Goal: Information Seeking & Learning: Learn about a topic

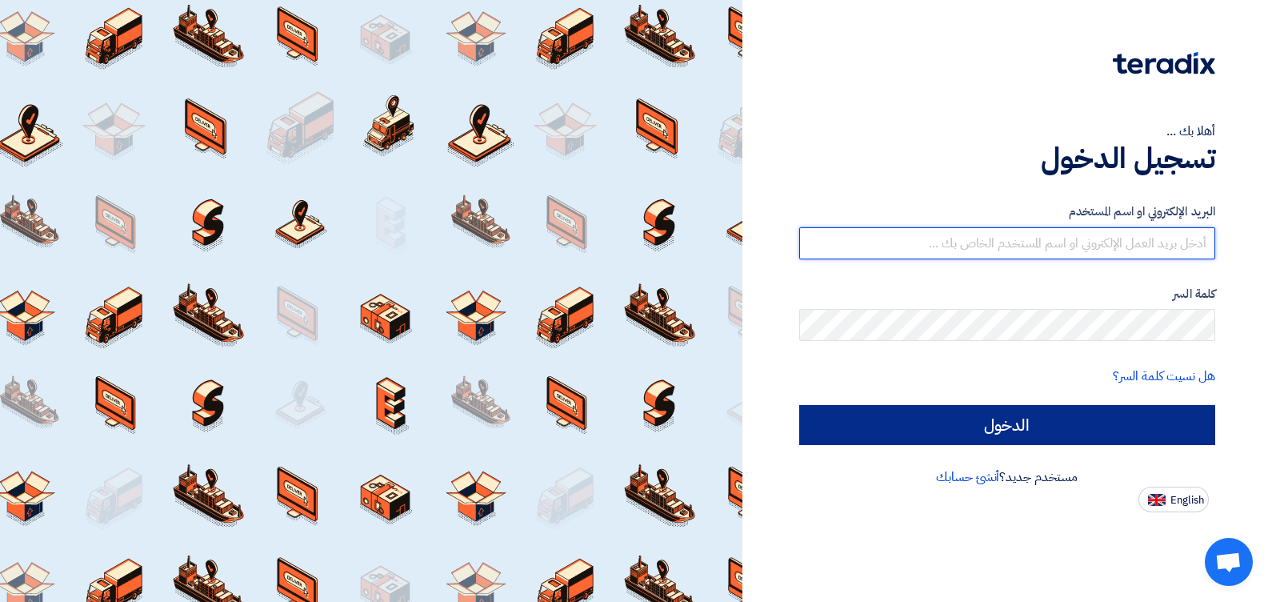
type input "[EMAIL_ADDRESS][DOMAIN_NAME]"
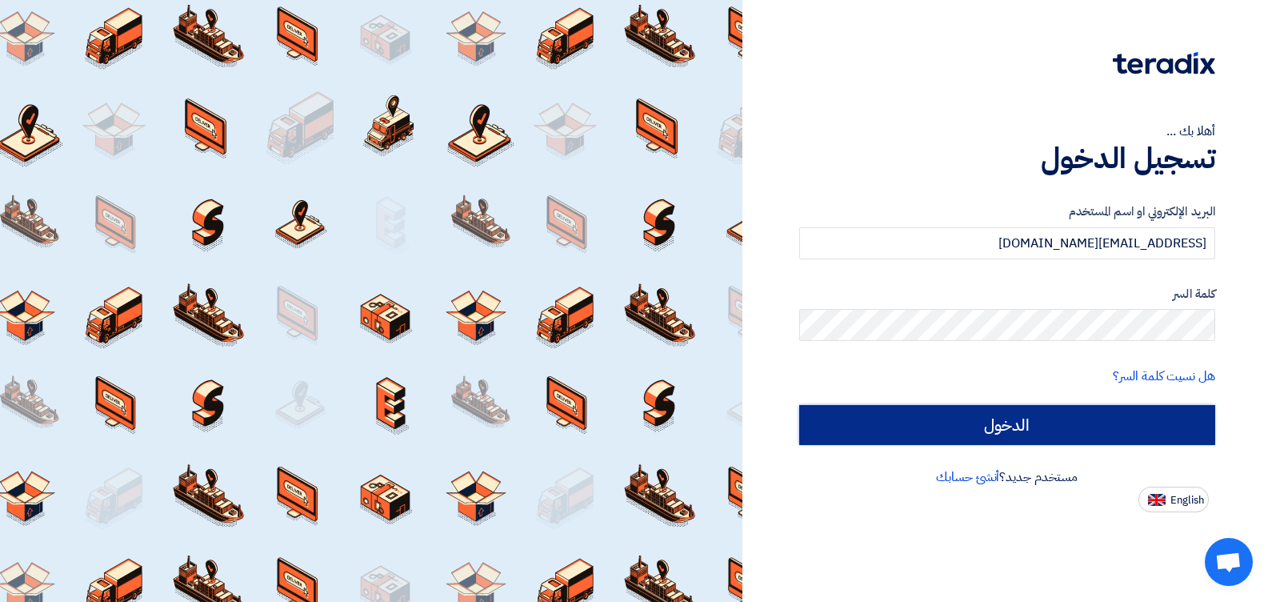
click at [935, 431] on input "الدخول" at bounding box center [1007, 425] width 417 height 40
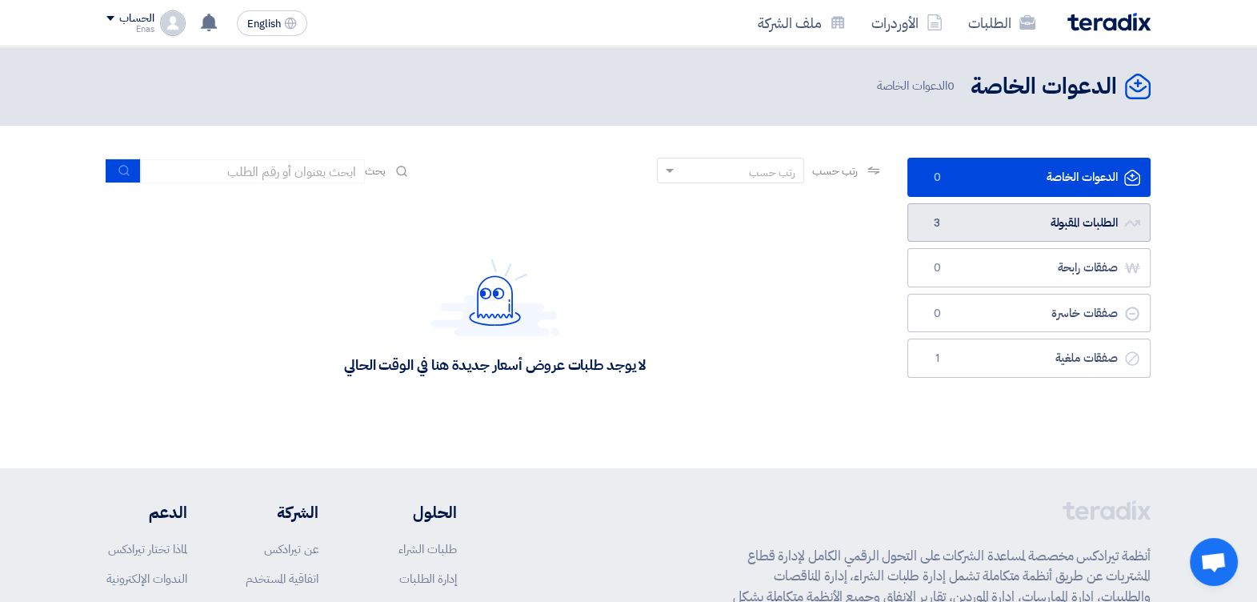
click at [975, 211] on link "الطلبات المقبولة الطلبات المقبولة 3" at bounding box center [1028, 222] width 243 height 39
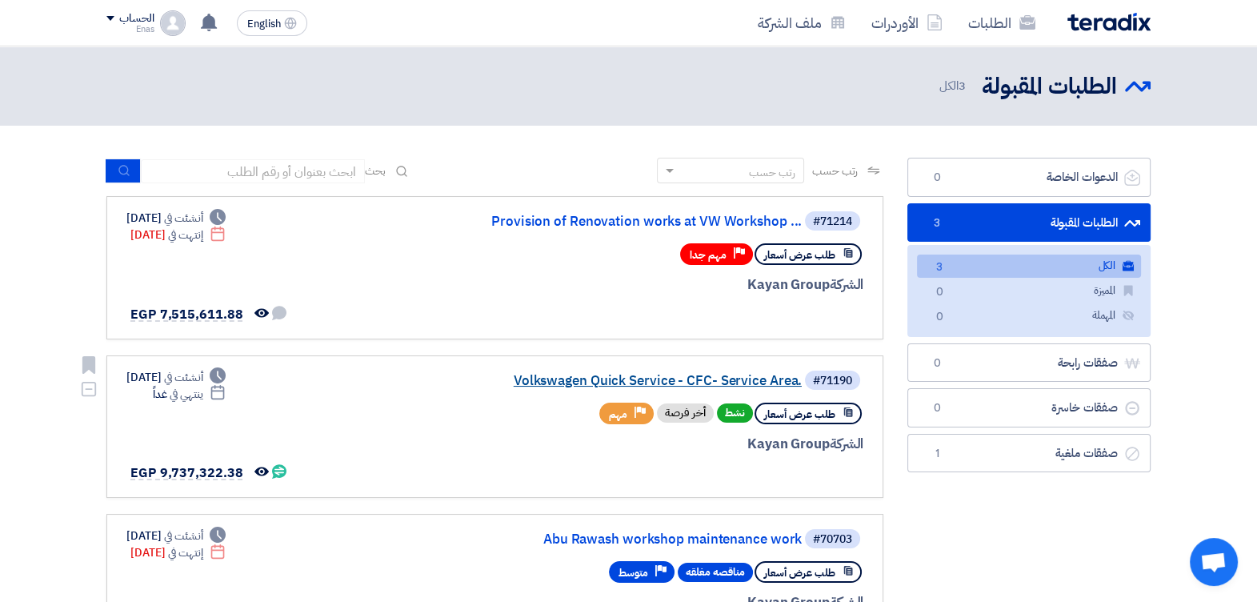
click at [594, 374] on link "Volkswagen Quick Service - CFC- Service Area." at bounding box center [642, 381] width 320 height 14
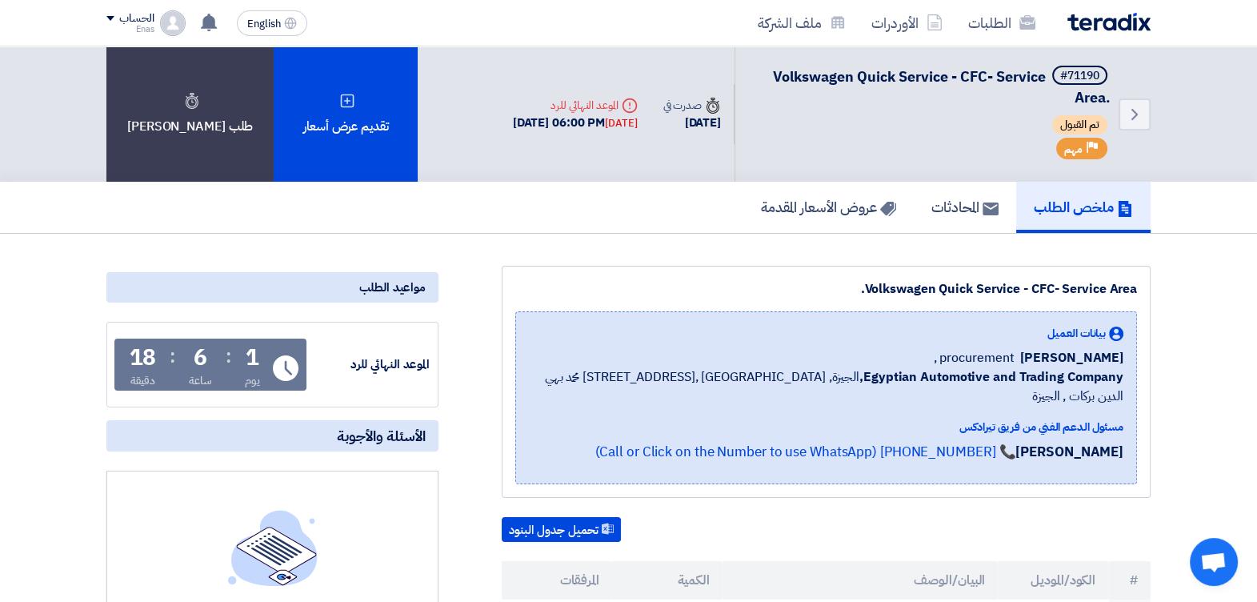
click at [716, 210] on div "ملخص الطلب المحادثات عروض الأسعار المقدمة" at bounding box center [628, 207] width 1044 height 51
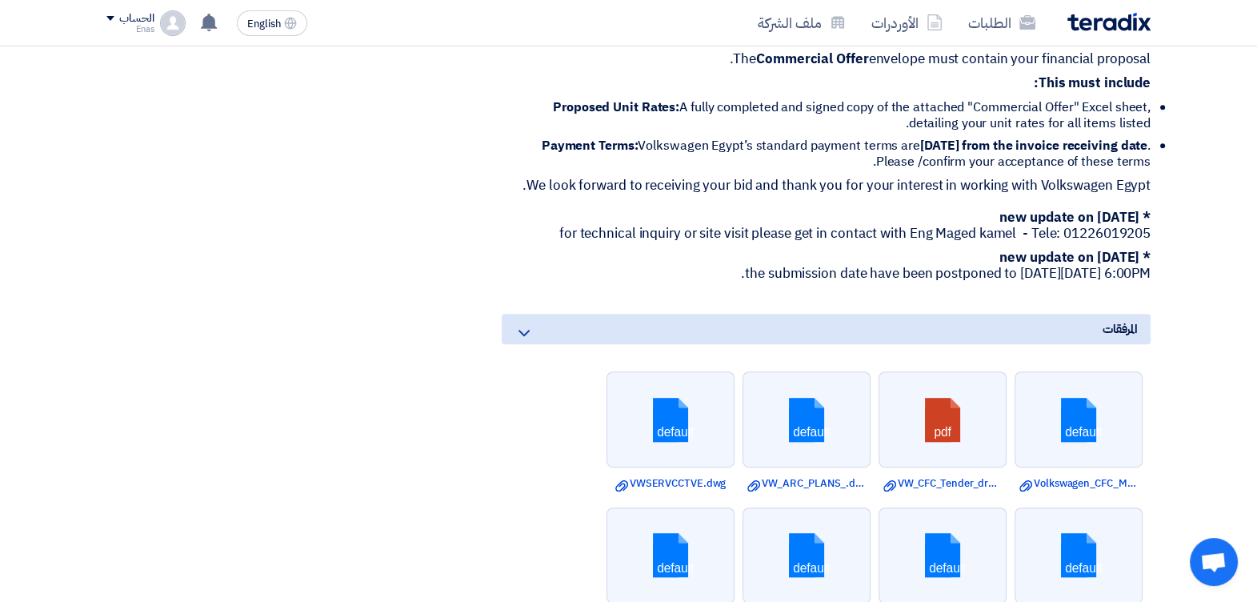
scroll to position [1040, 0]
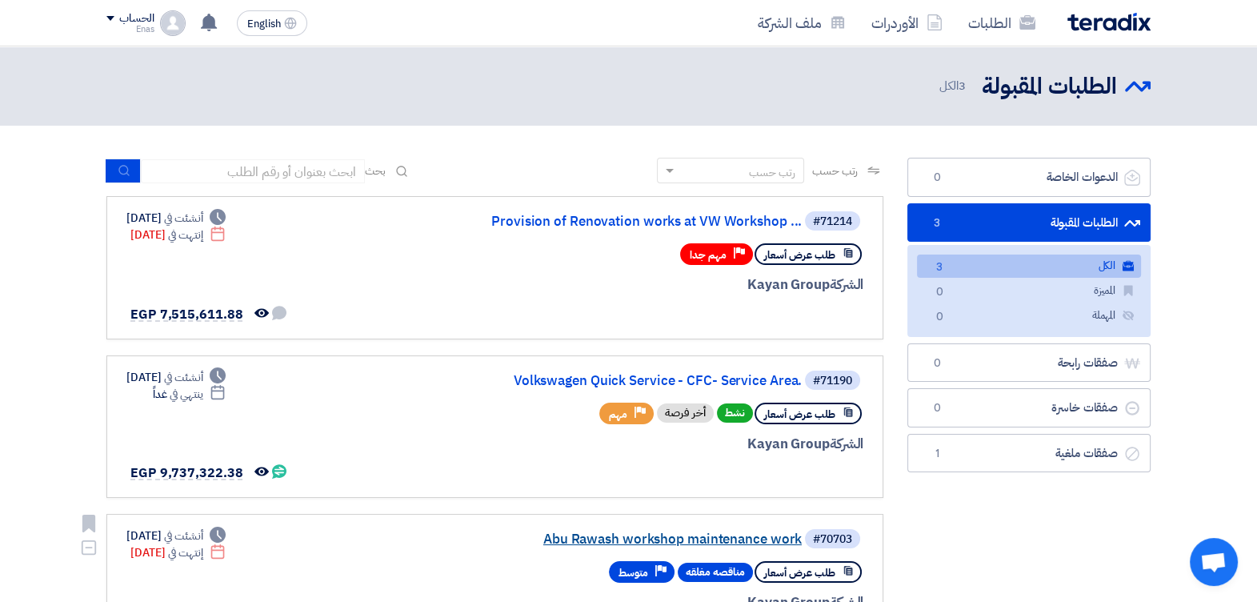
click at [560, 536] on link "Abu Rawash workshop maintenance work" at bounding box center [642, 539] width 320 height 14
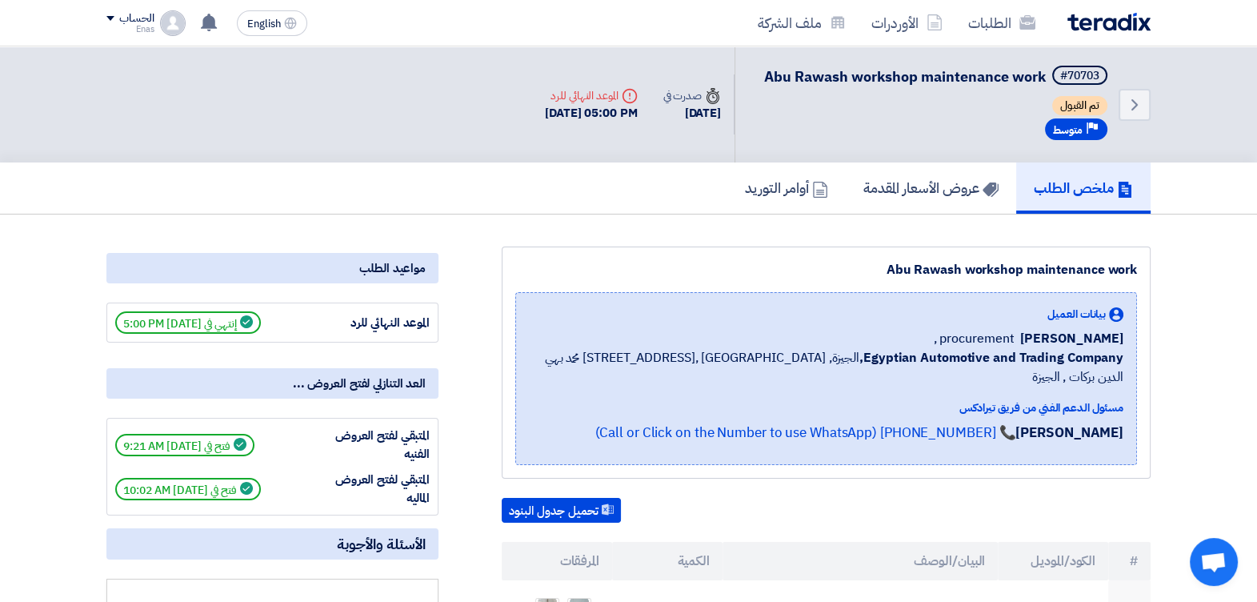
click at [1029, 498] on div "تحميل جدول البنود" at bounding box center [826, 511] width 649 height 26
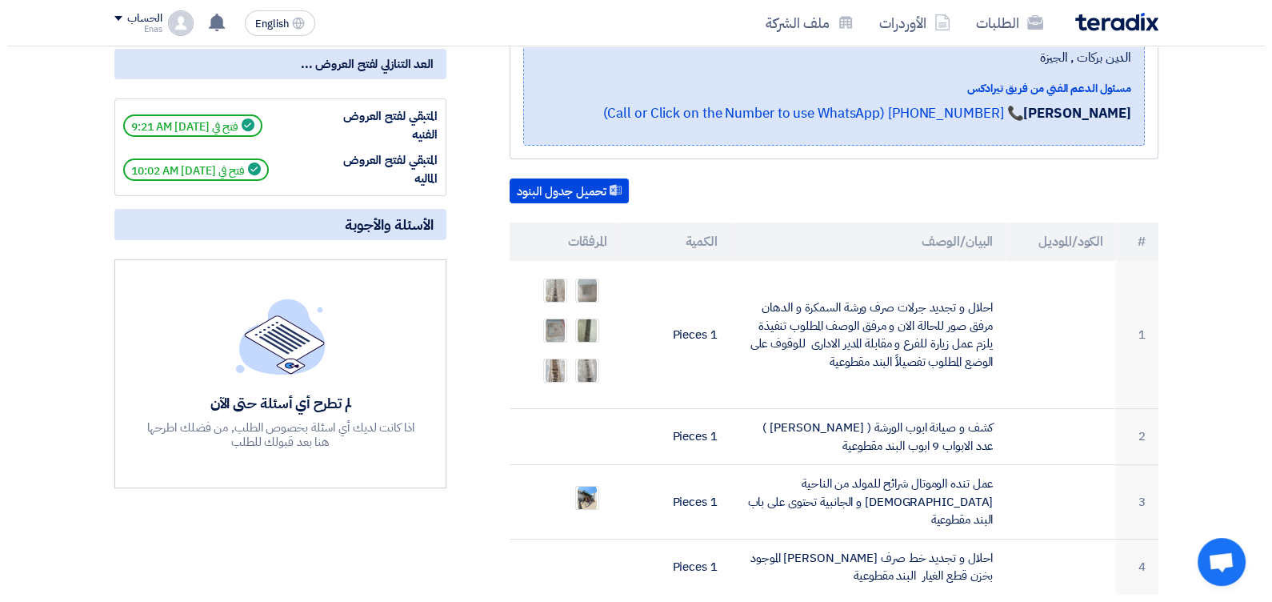
scroll to position [359, 0]
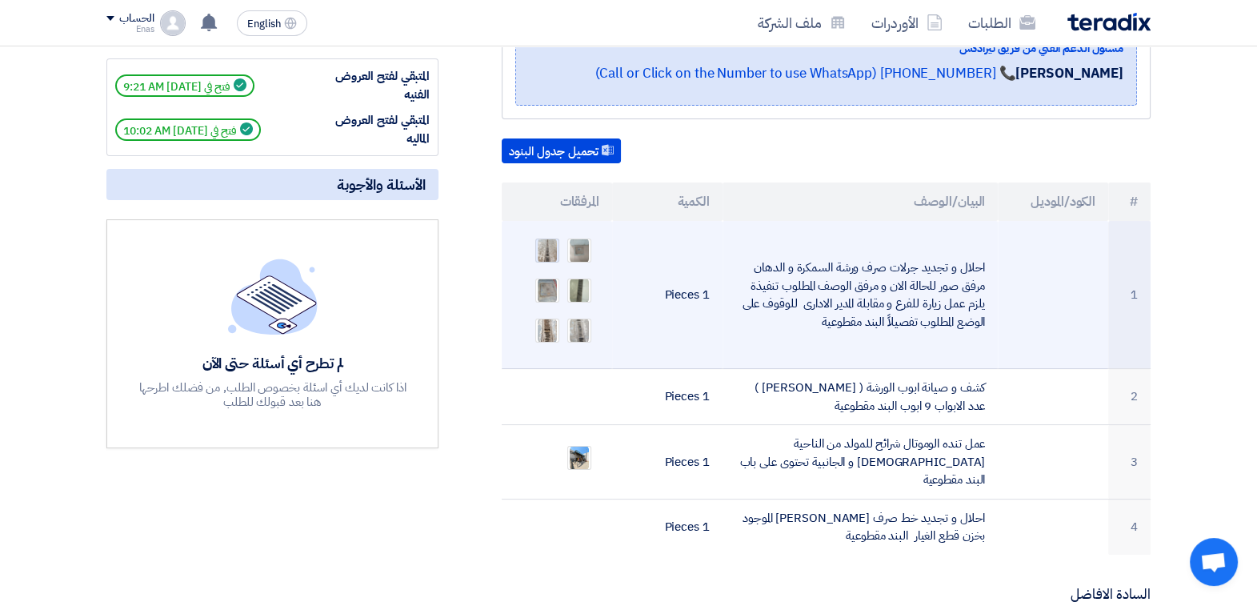
click at [548, 236] on img at bounding box center [547, 250] width 22 height 29
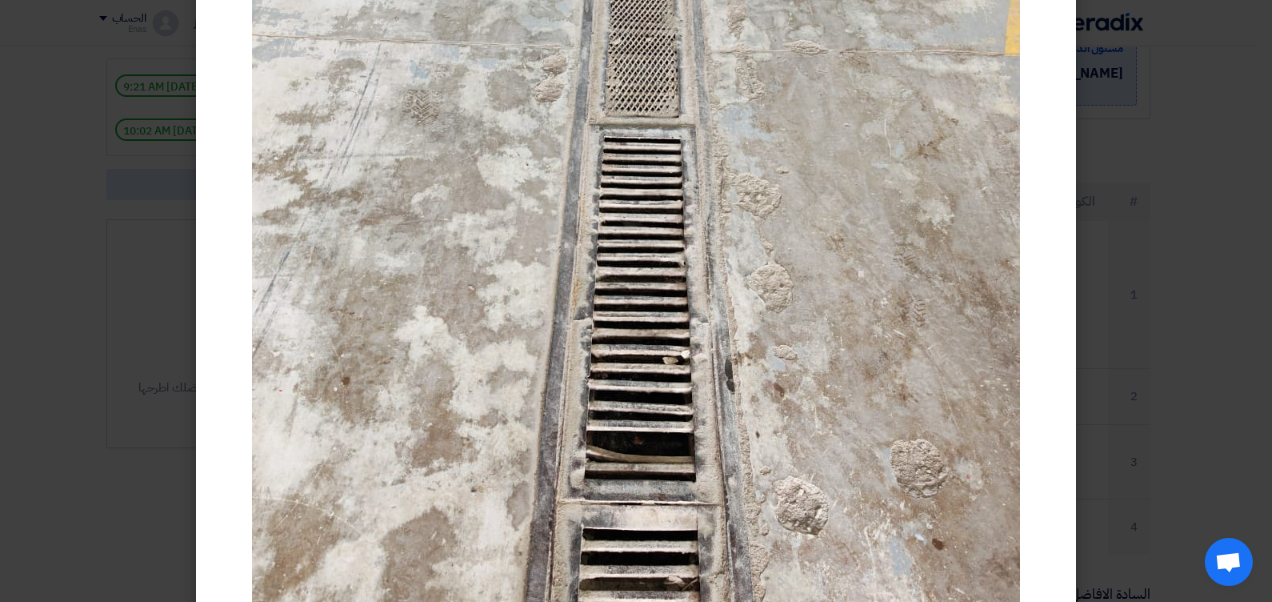
scroll to position [280, 0]
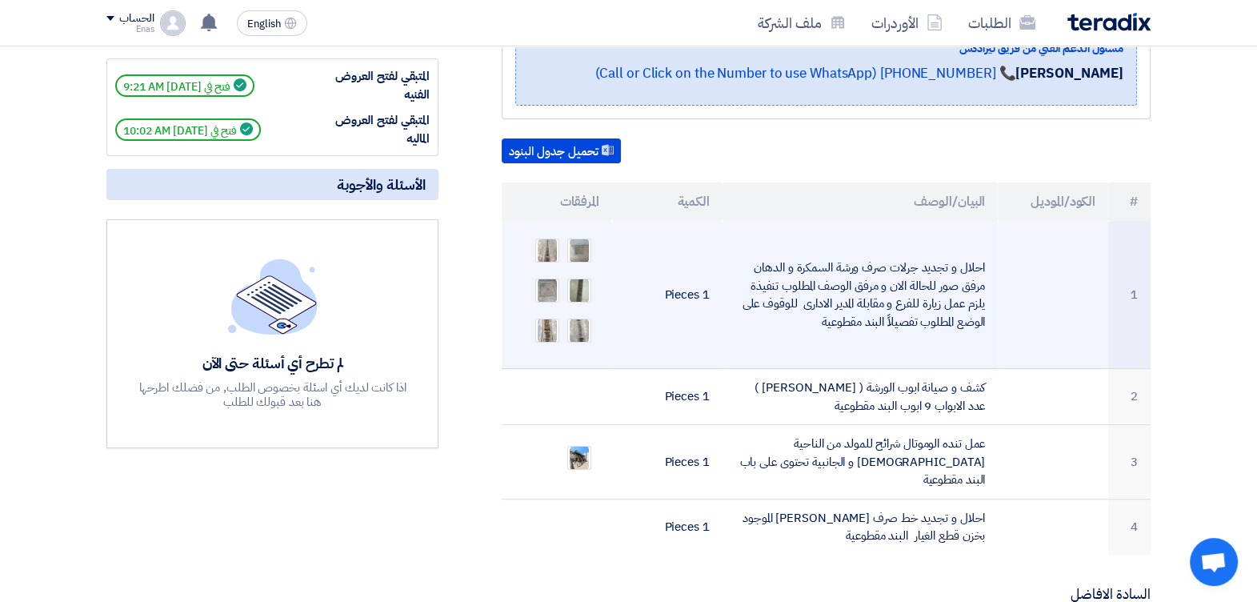
click at [536, 248] on ul at bounding box center [556, 290] width 85 height 120
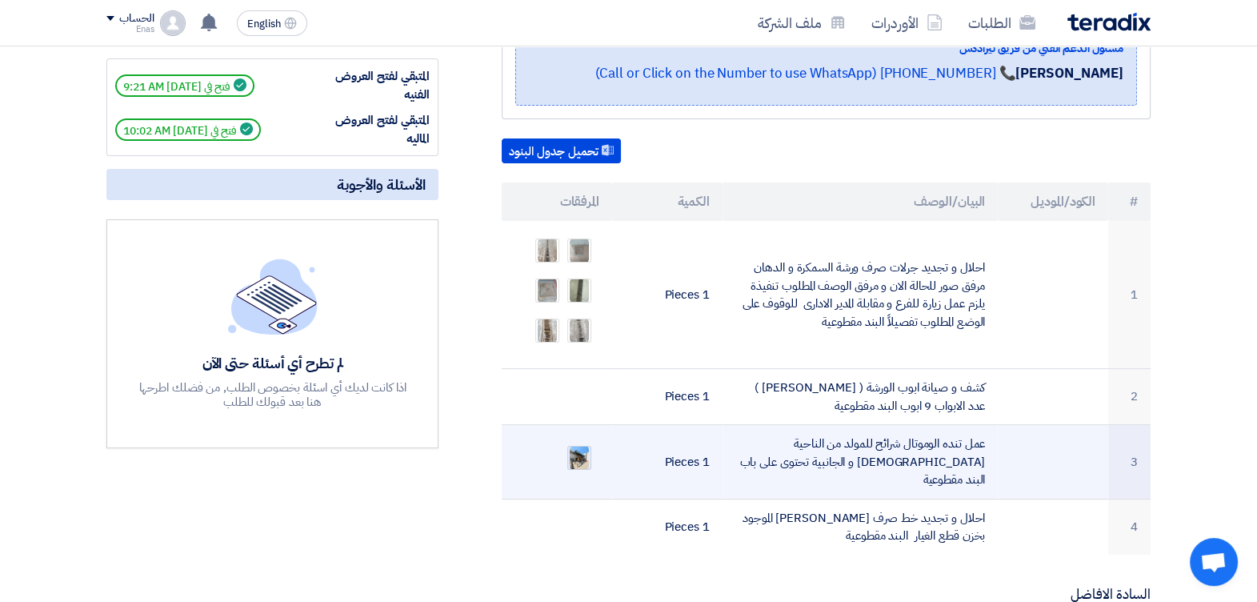
click at [590, 446] on div at bounding box center [579, 458] width 24 height 24
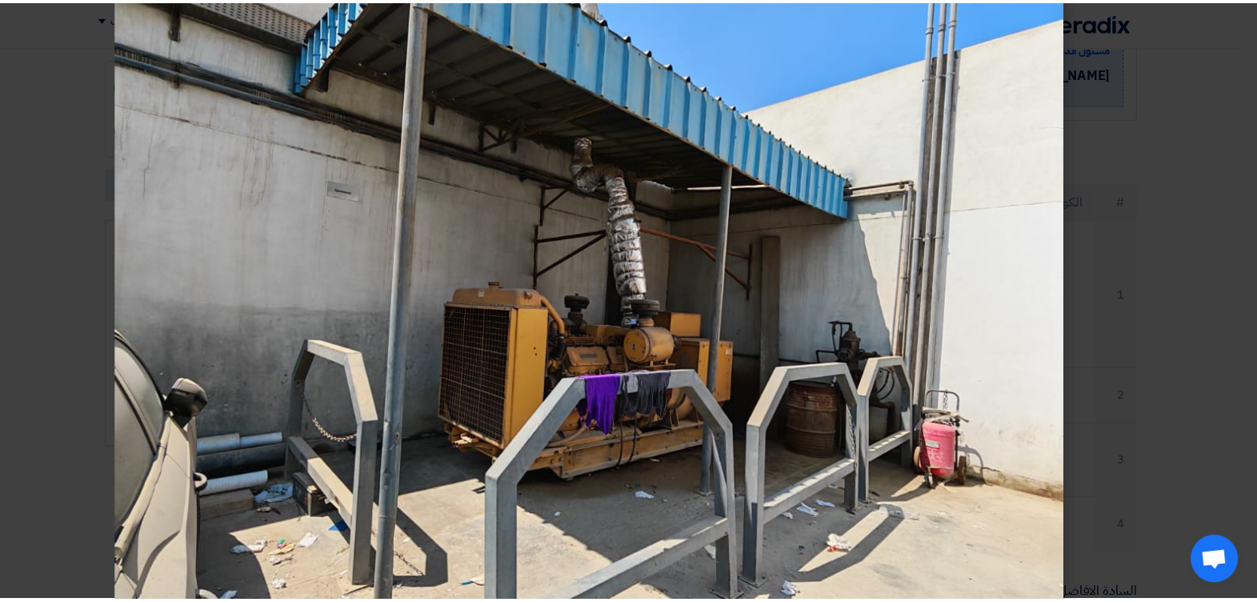
scroll to position [359, 0]
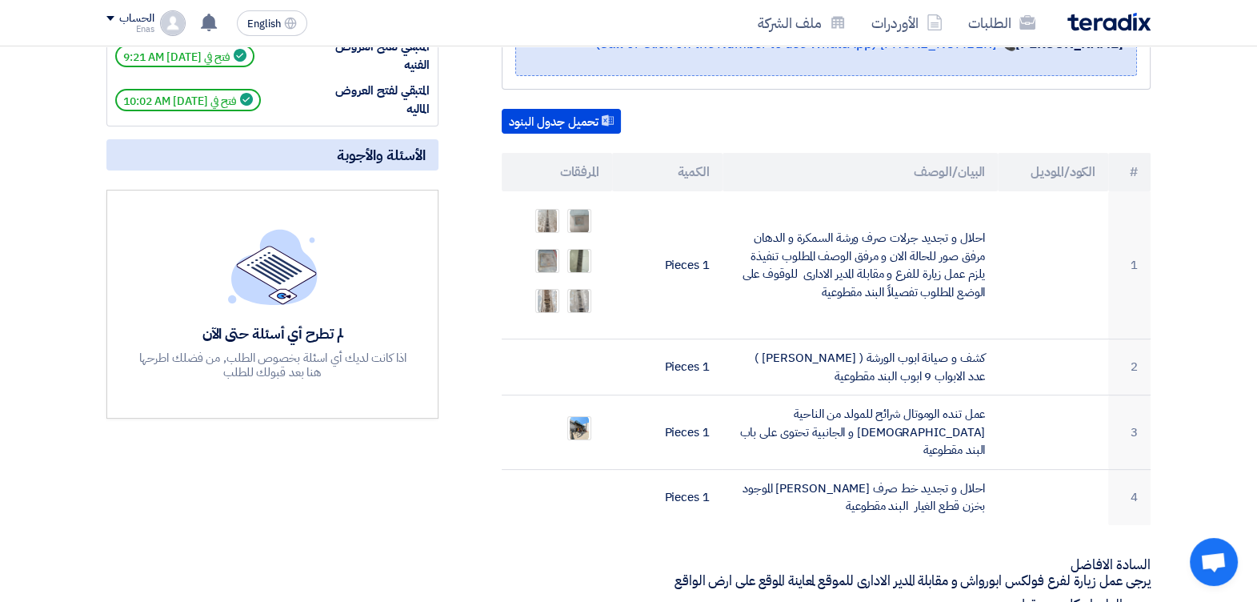
scroll to position [383, 0]
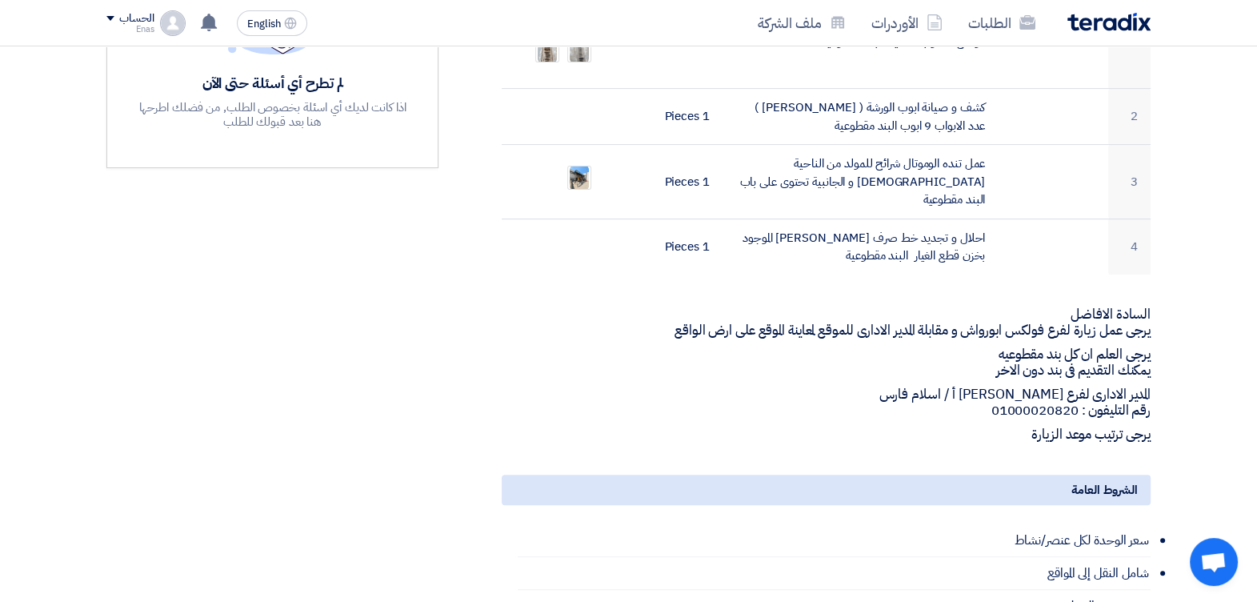
scroll to position [663, 0]
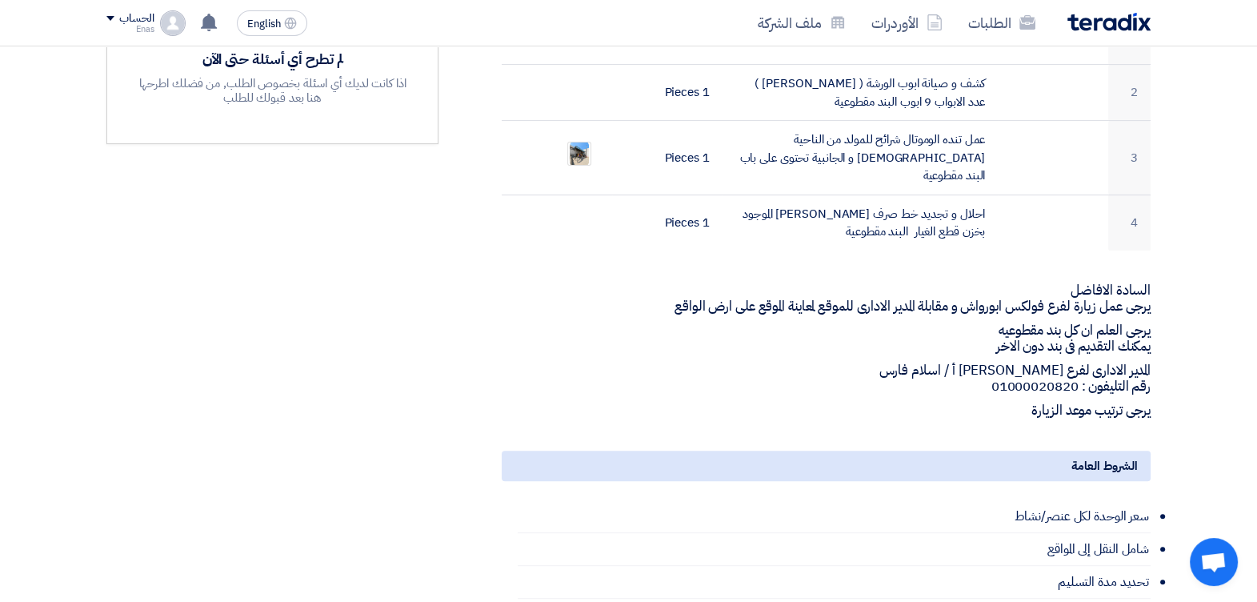
click at [0, 364] on html "الطلبات الأوردرات ملف الشركة English EN تم مشاهدة العرض المقدم للطلب "Volkswage…" at bounding box center [628, 584] width 1257 height 2495
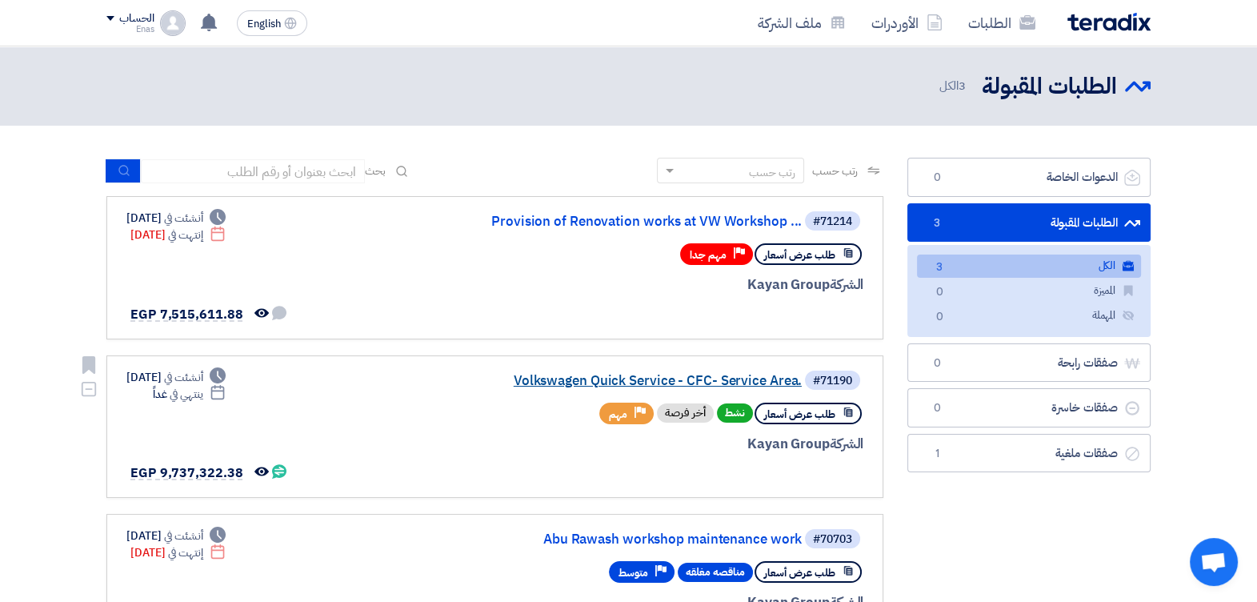
click at [667, 376] on link "Volkswagen Quick Service - CFC- Service Area." at bounding box center [642, 381] width 320 height 14
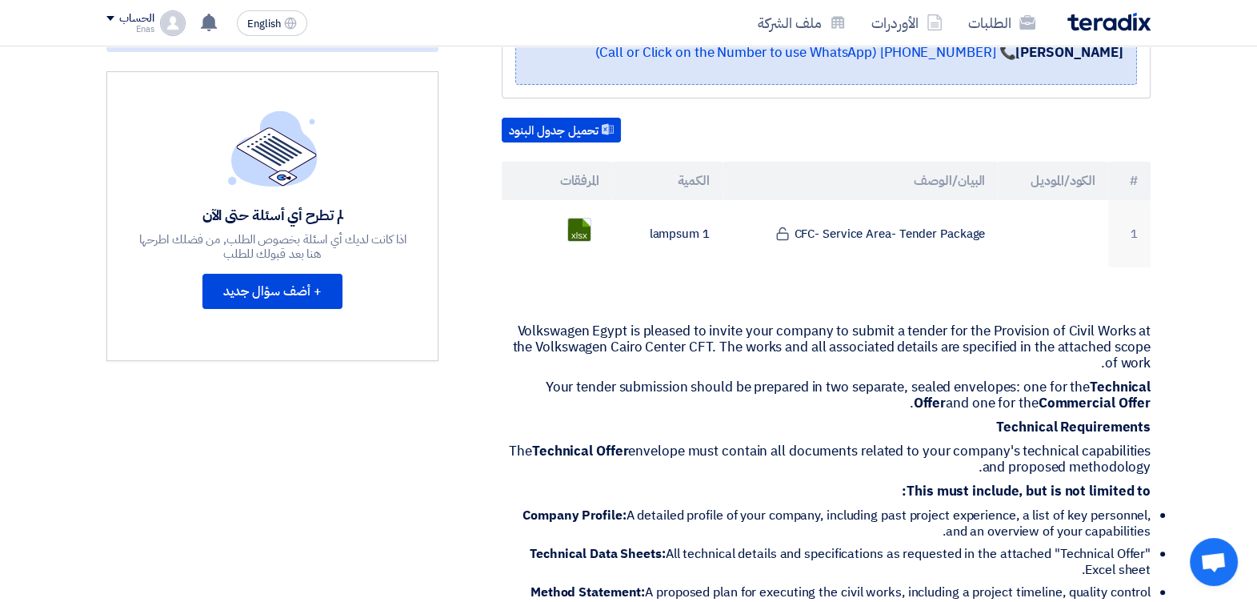
scroll to position [359, 0]
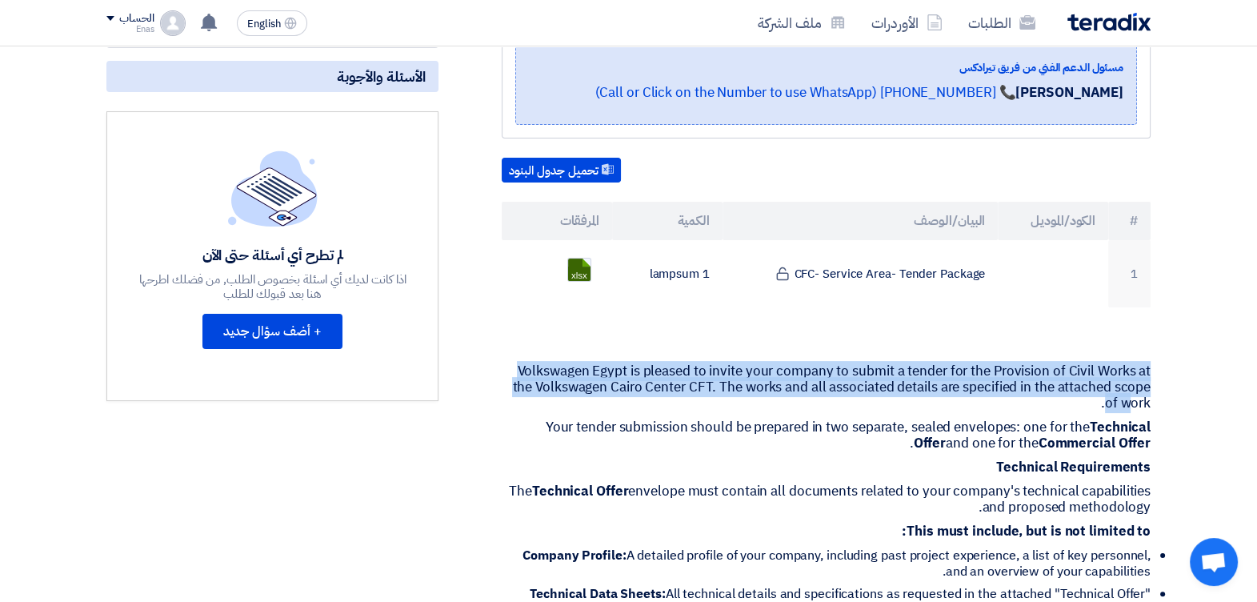
drag, startPoint x: 520, startPoint y: 322, endPoint x: 1151, endPoint y: 381, distance: 633.2
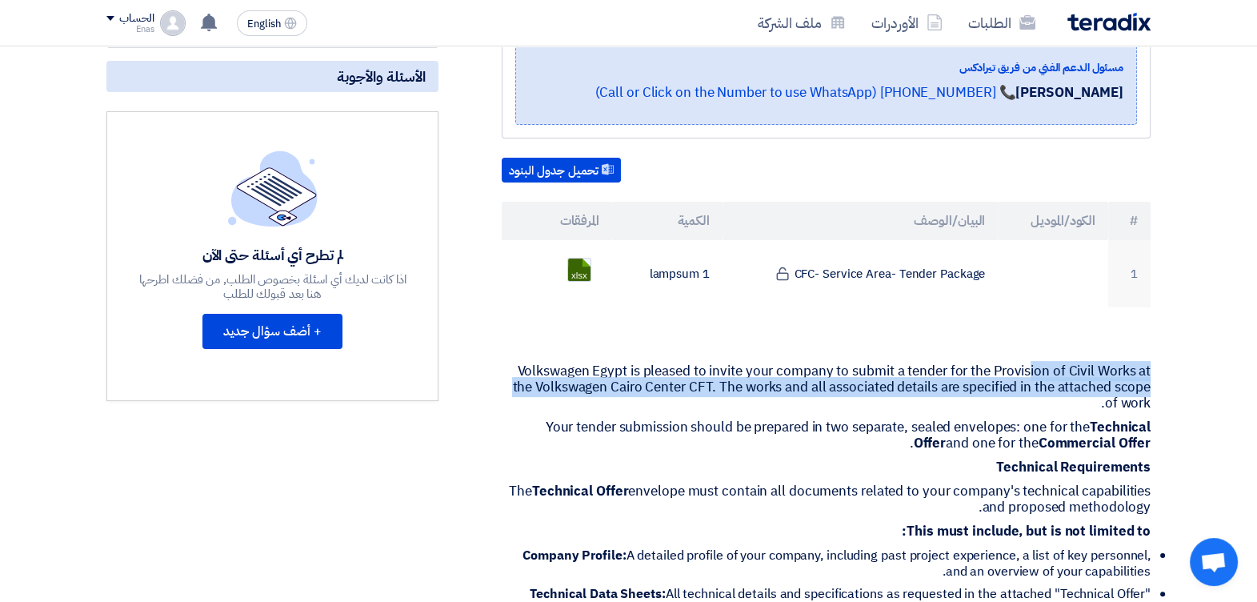
drag, startPoint x: 1166, startPoint y: 382, endPoint x: 1032, endPoint y: 353, distance: 136.9
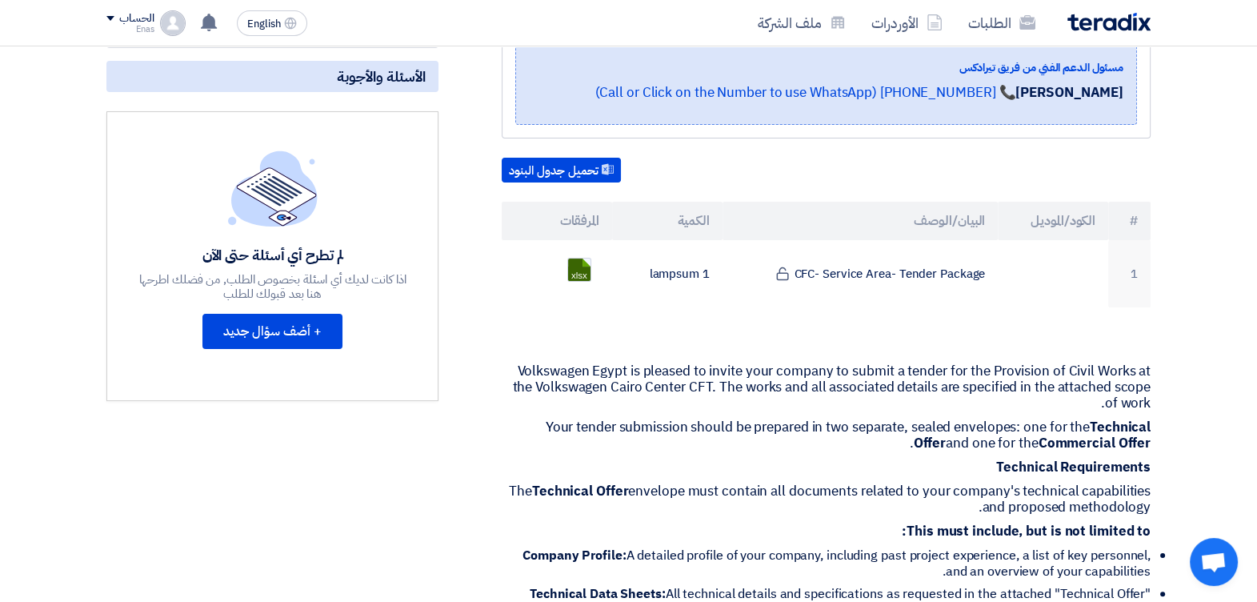
drag, startPoint x: 1032, startPoint y: 353, endPoint x: 919, endPoint y: 323, distance: 116.6
click at [919, 339] on p at bounding box center [826, 347] width 649 height 16
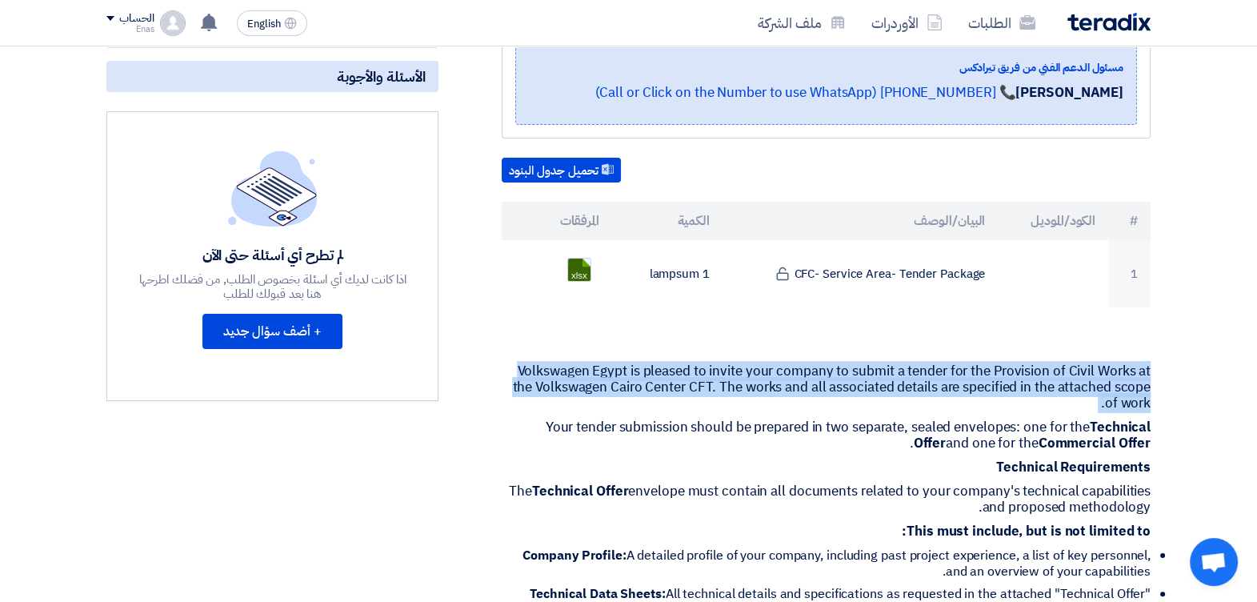
drag, startPoint x: 494, startPoint y: 318, endPoint x: 1203, endPoint y: 398, distance: 713.4
copy div "Volkswagen Egypt is pleased to invite your company to submit a tender for the P…"
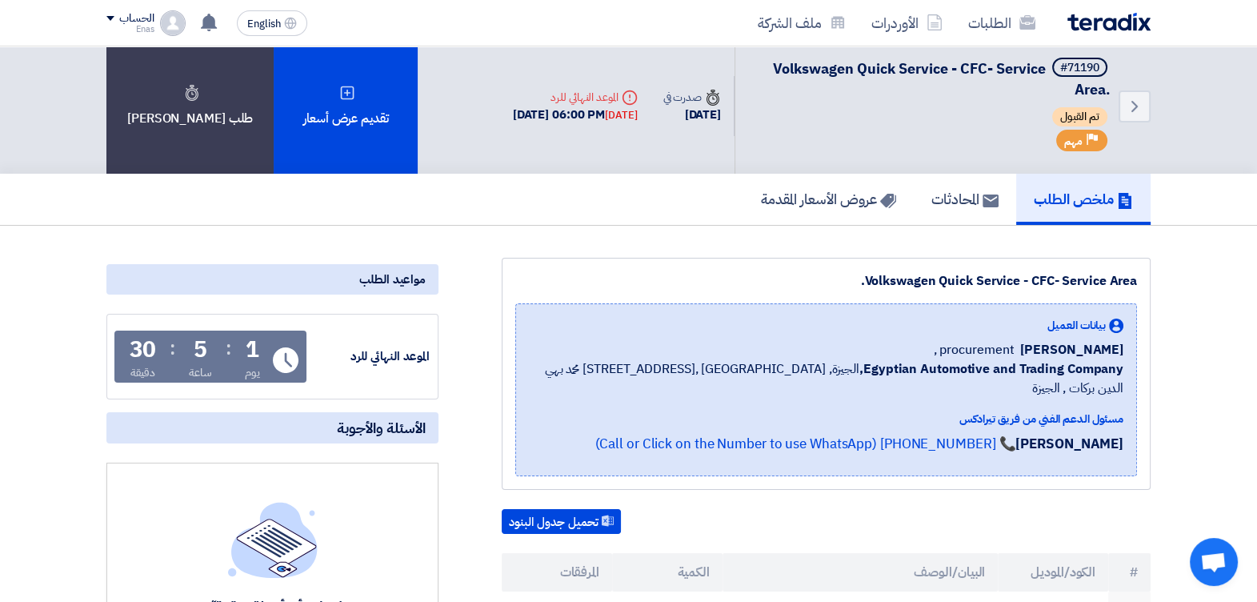
scroll to position [0, 0]
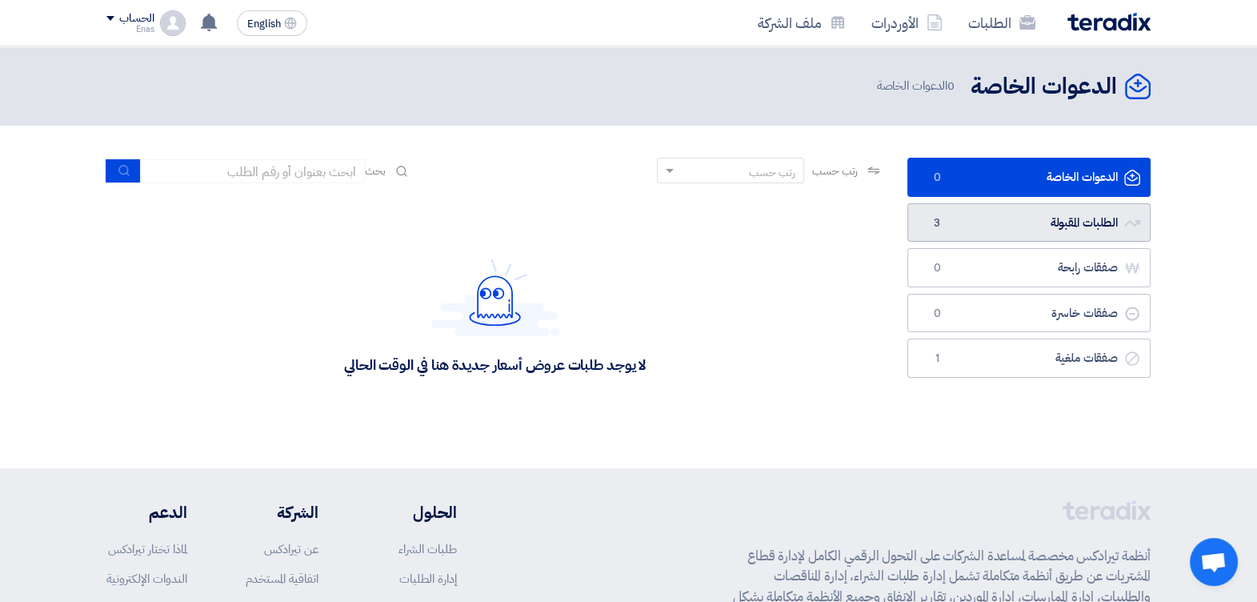
click at [970, 214] on link "الطلبات المقبولة الطلبات المقبولة 3" at bounding box center [1028, 222] width 243 height 39
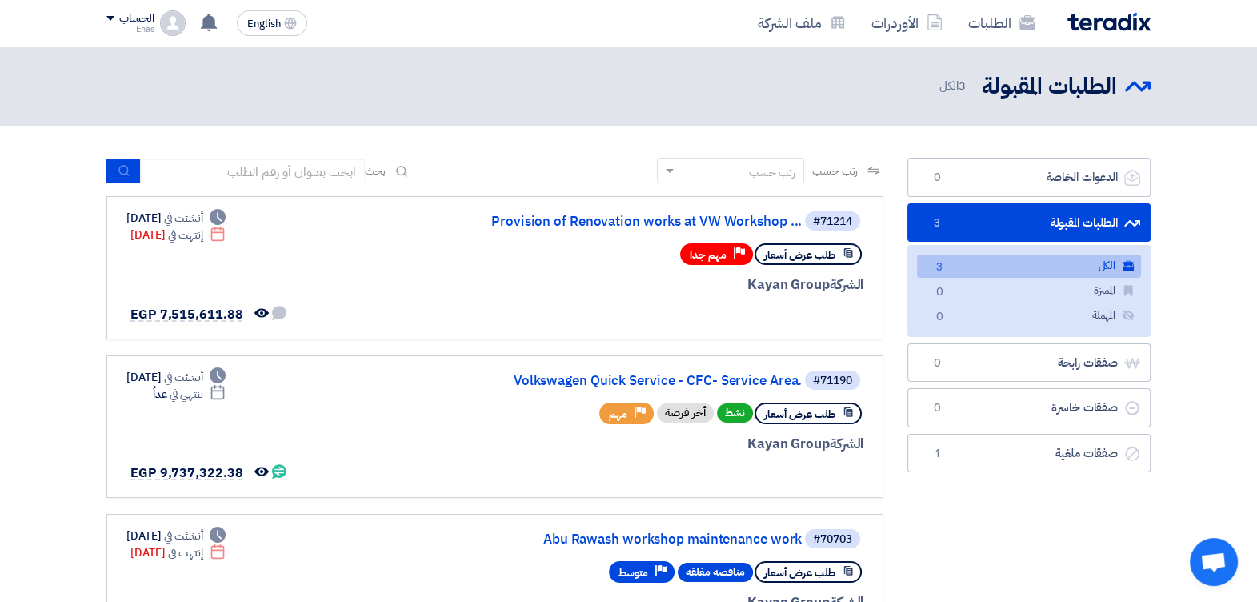
click at [0, 403] on html "الطلبات الأوردرات ملف الشركة English EN تم مشاهدة العرض المقدم للطلب "Volkswage…" at bounding box center [628, 535] width 1257 height 1071
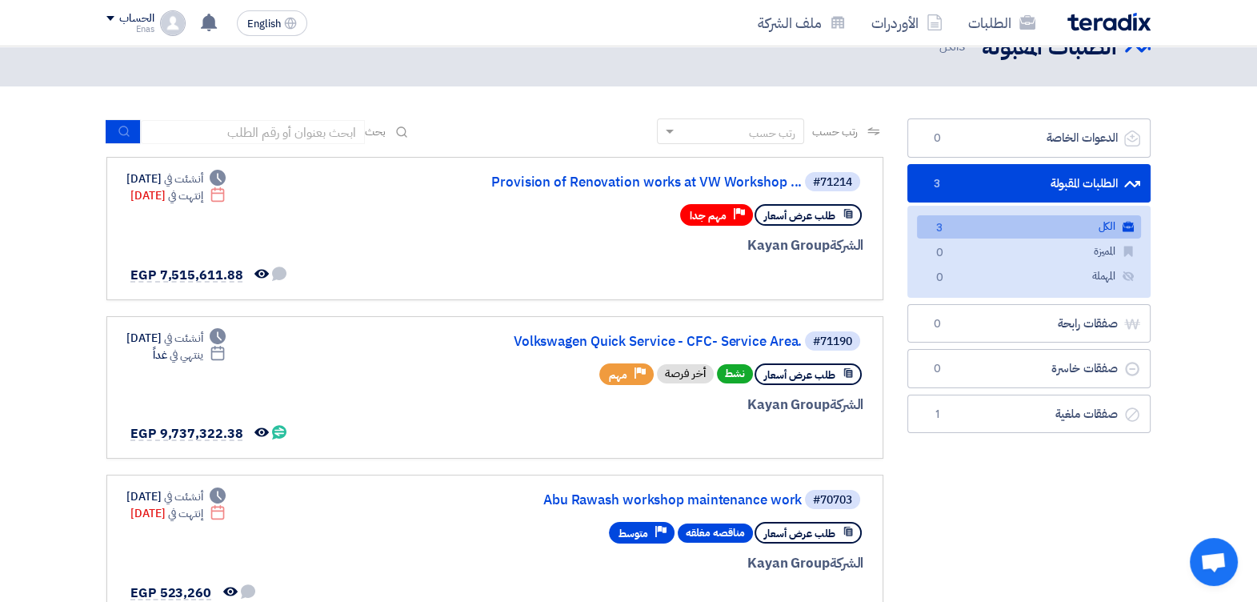
scroll to position [79, 0]
